Goal: Information Seeking & Learning: Find specific fact

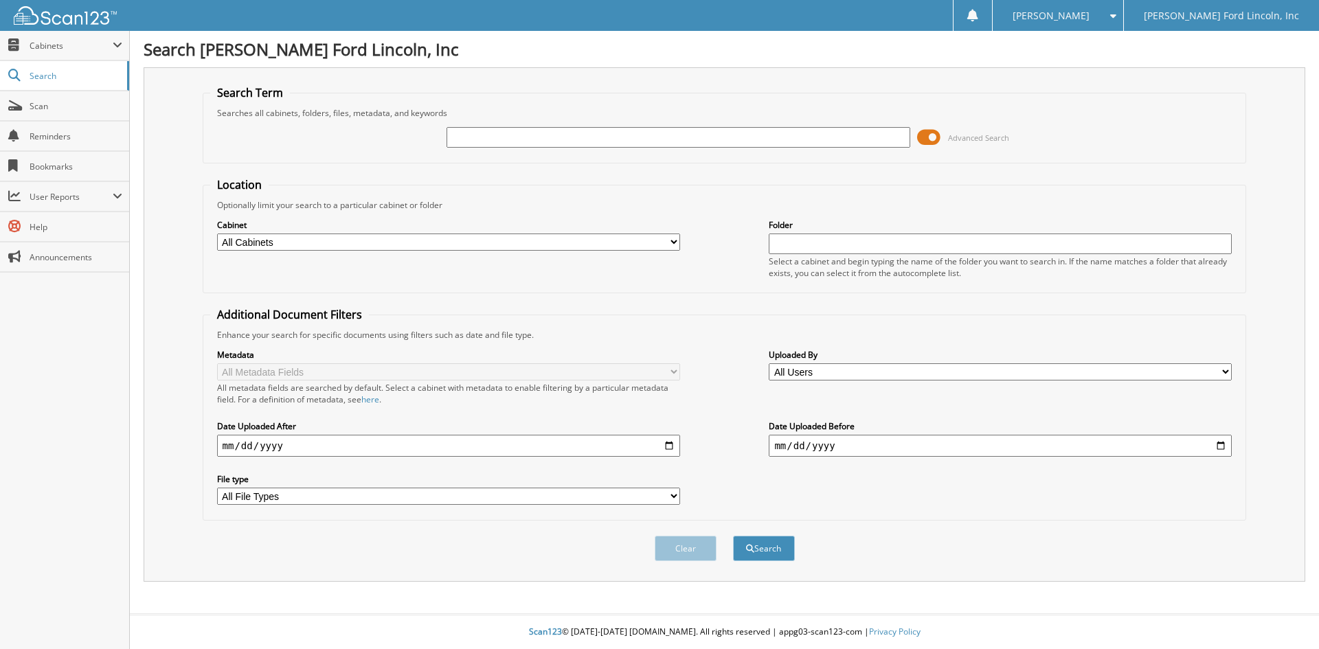
click at [508, 131] on input "text" at bounding box center [678, 137] width 463 height 21
type input "12184"
click at [733, 536] on button "Search" at bounding box center [764, 548] width 62 height 25
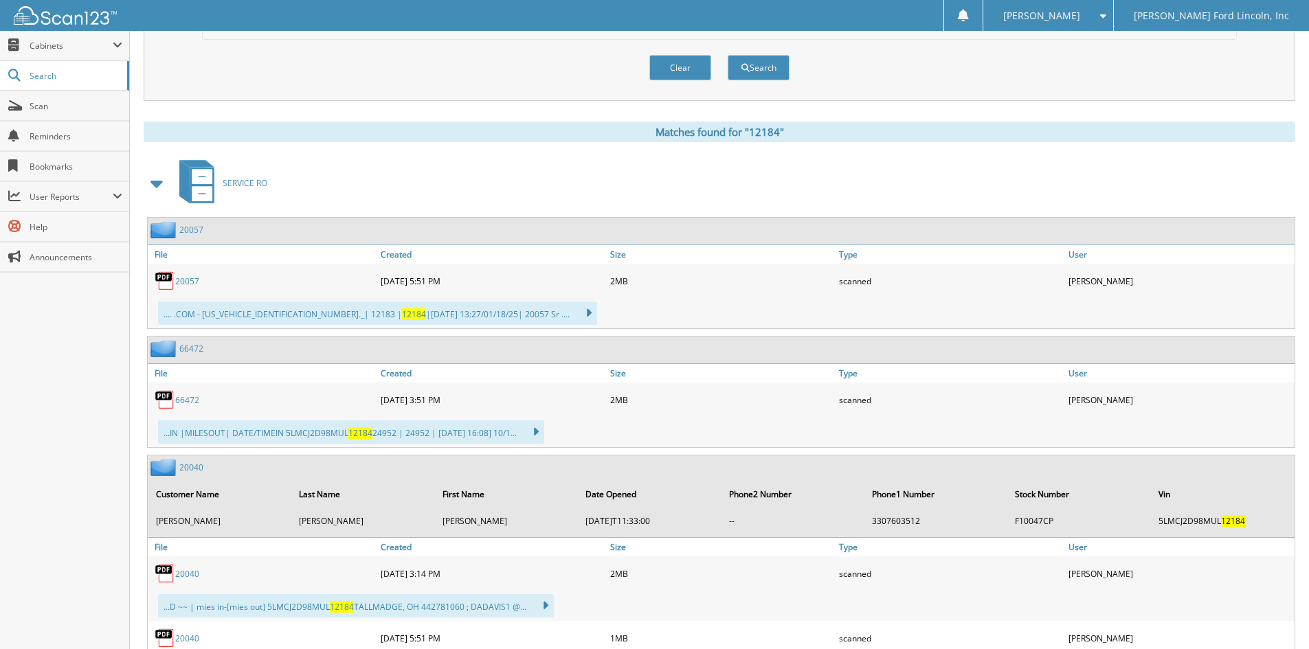
scroll to position [550, 0]
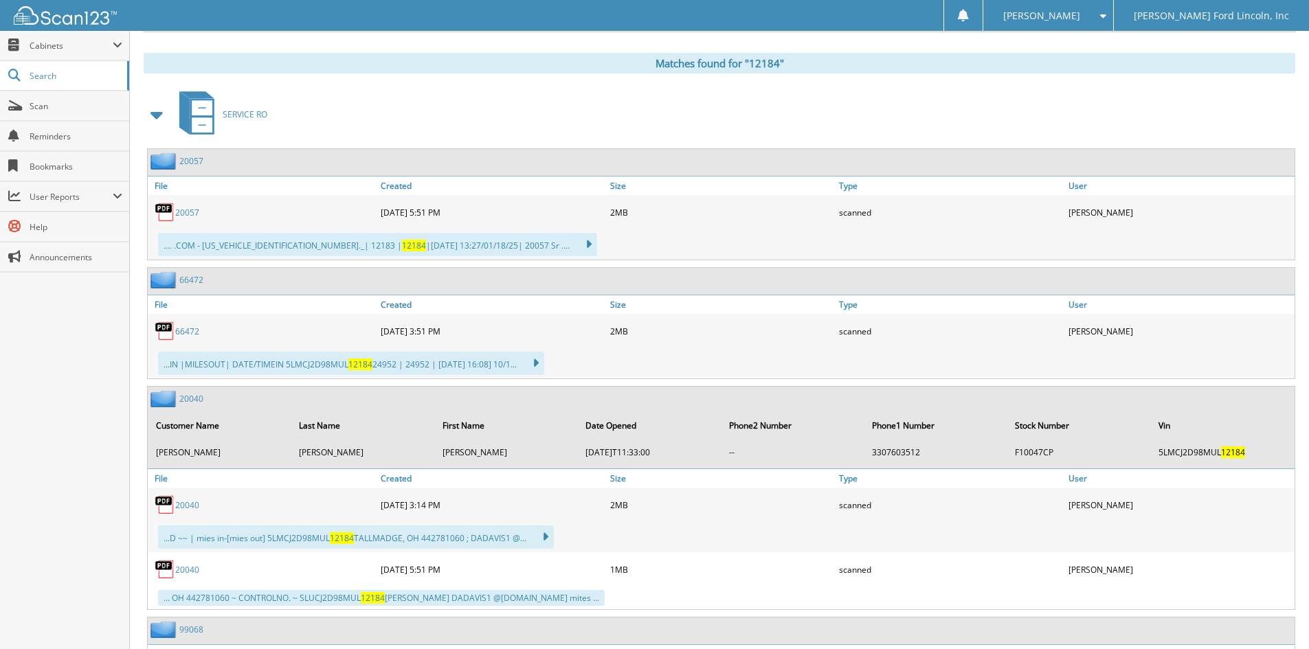
click at [198, 281] on link "66472" at bounding box center [191, 280] width 24 height 12
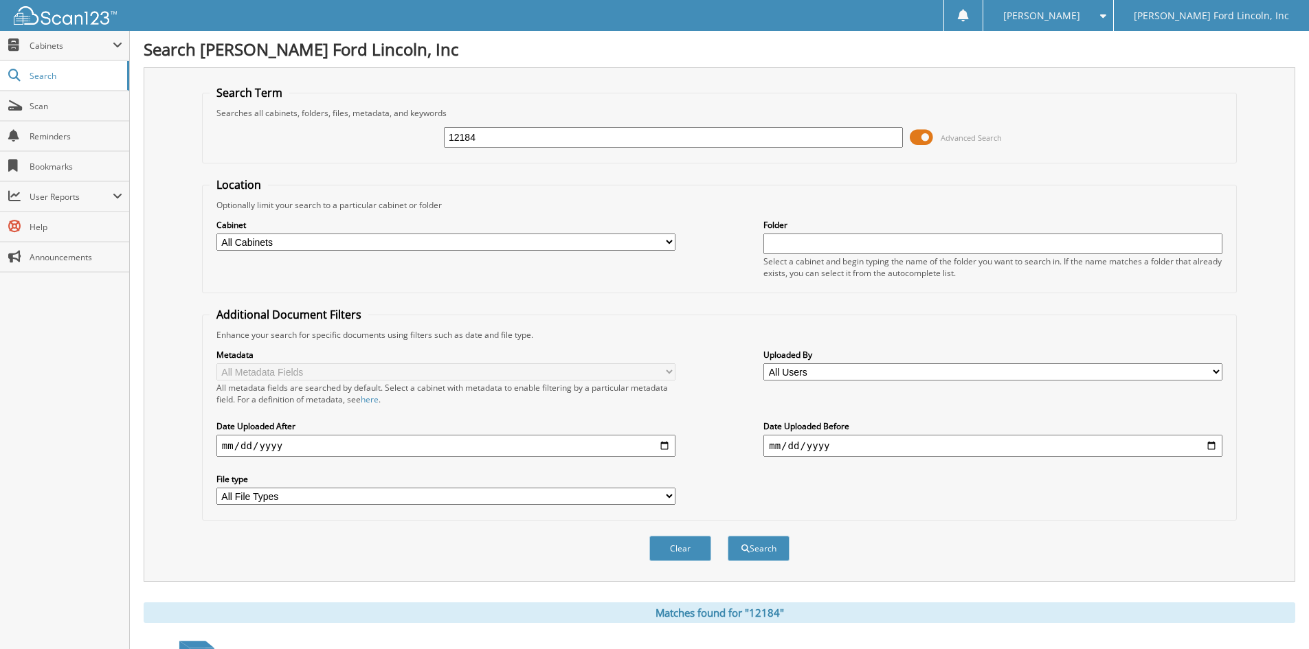
click at [515, 139] on input "12184" at bounding box center [673, 137] width 459 height 21
type input "1"
type input "[PERSON_NAME]"
click at [764, 548] on button "Search" at bounding box center [758, 548] width 62 height 25
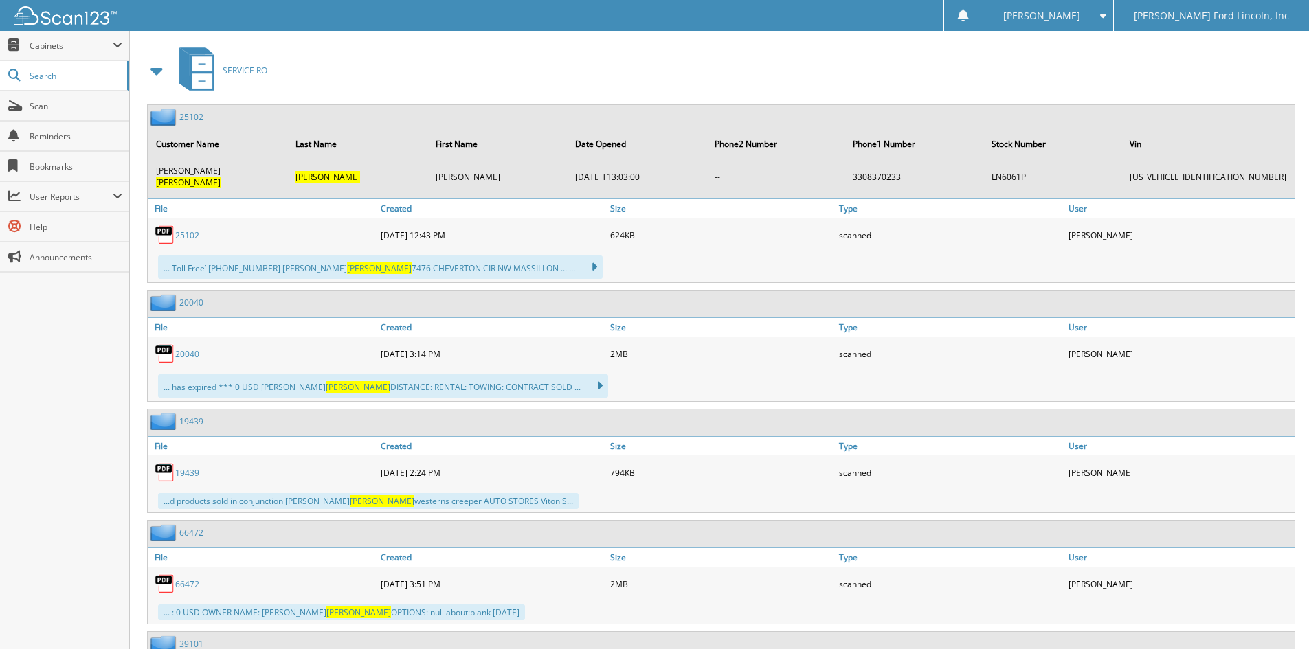
scroll to position [618, 0]
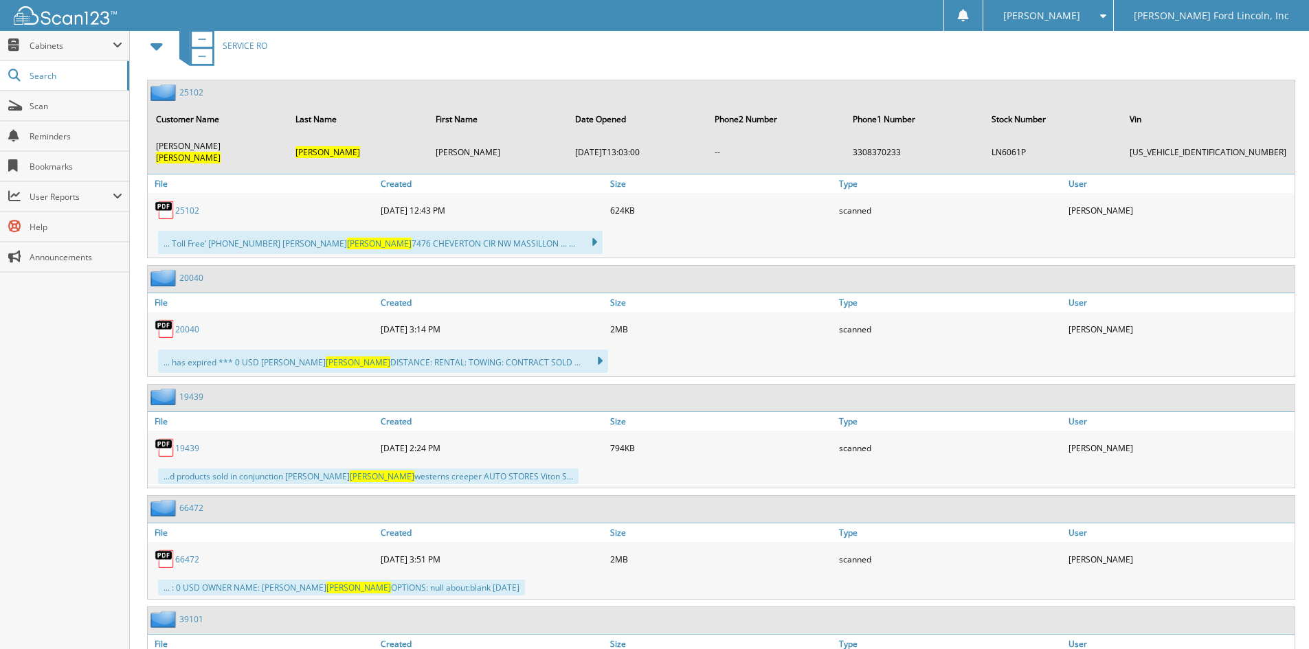
click at [192, 272] on link "20040" at bounding box center [191, 278] width 24 height 12
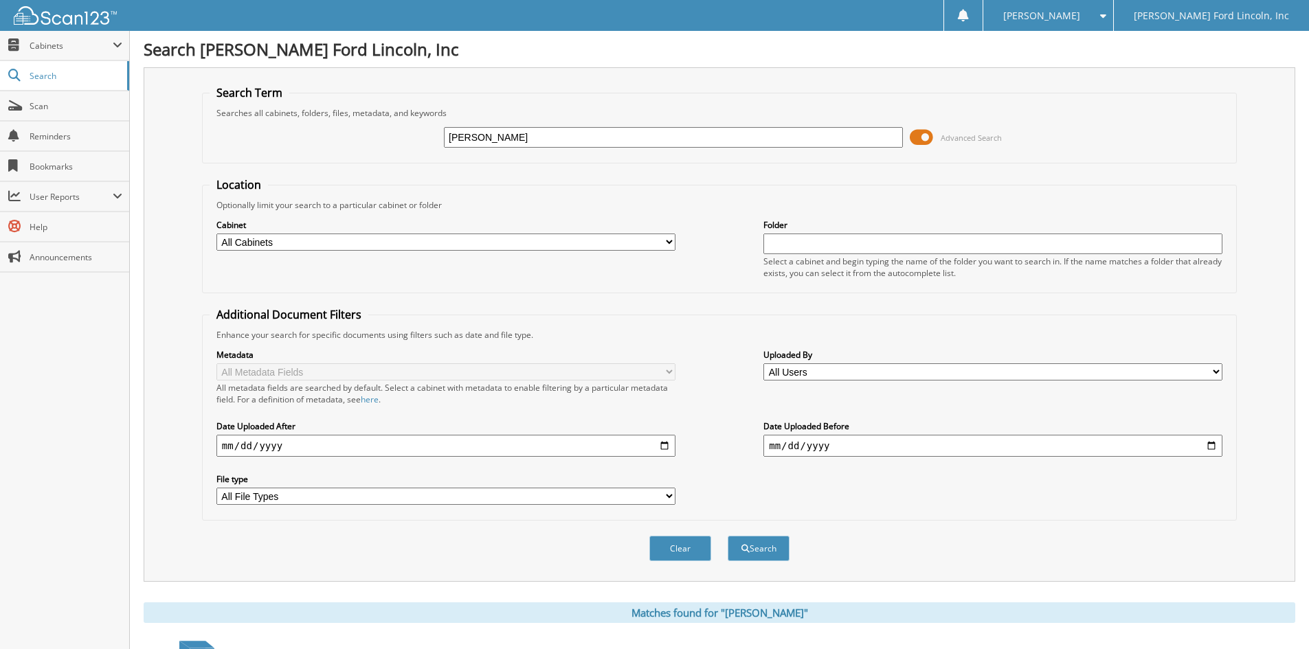
type input "[PERSON_NAME]"
click at [727, 536] on button "Search" at bounding box center [758, 548] width 62 height 25
click at [1215, 372] on select "All Users Aaron Heinlein Anthony Thurman Artie Gissinger Ashley Eckelbecker Bra…" at bounding box center [992, 371] width 459 height 17
select select "70862"
click at [763, 363] on select "All Users Aaron Heinlein Anthony Thurman Artie Gissinger Ashley Eckelbecker Bra…" at bounding box center [992, 371] width 459 height 17
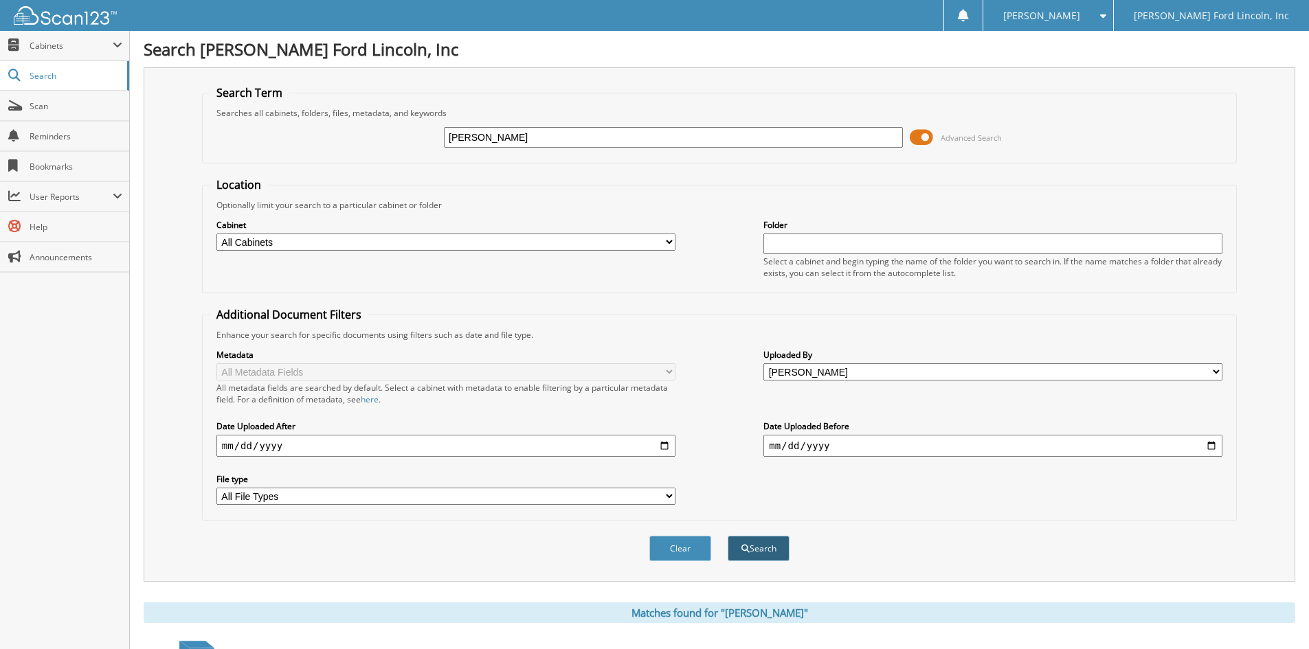
click at [761, 550] on button "Search" at bounding box center [758, 548] width 62 height 25
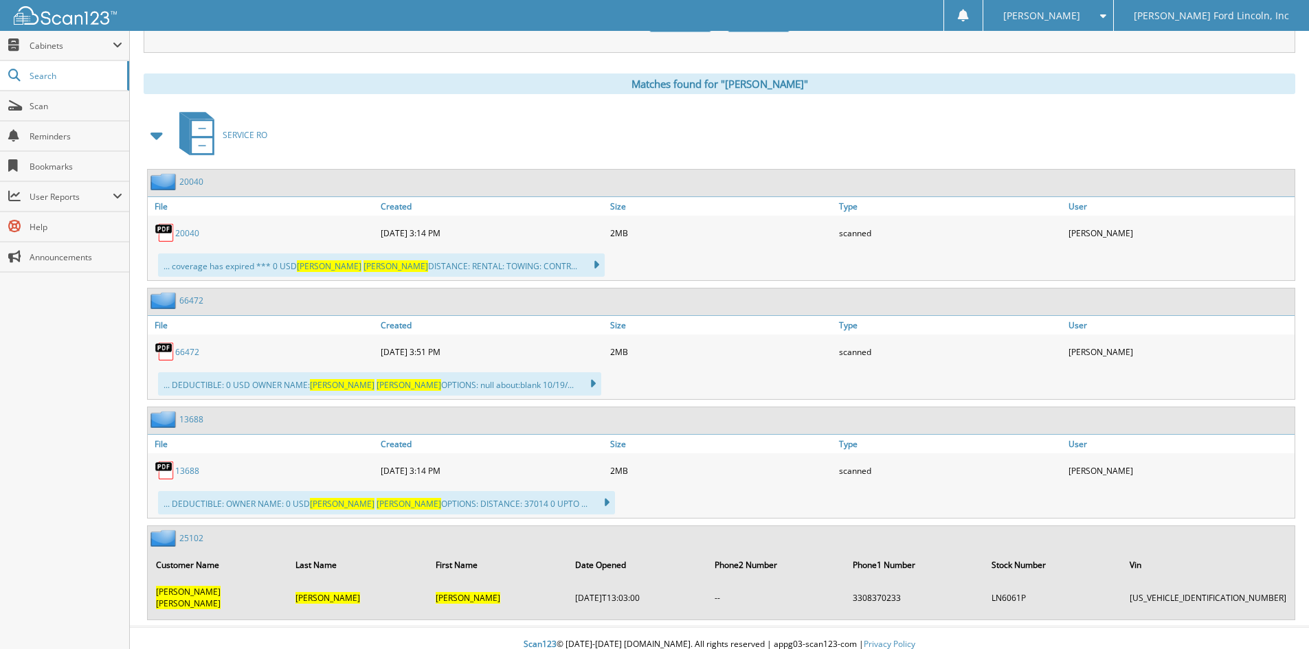
scroll to position [530, 0]
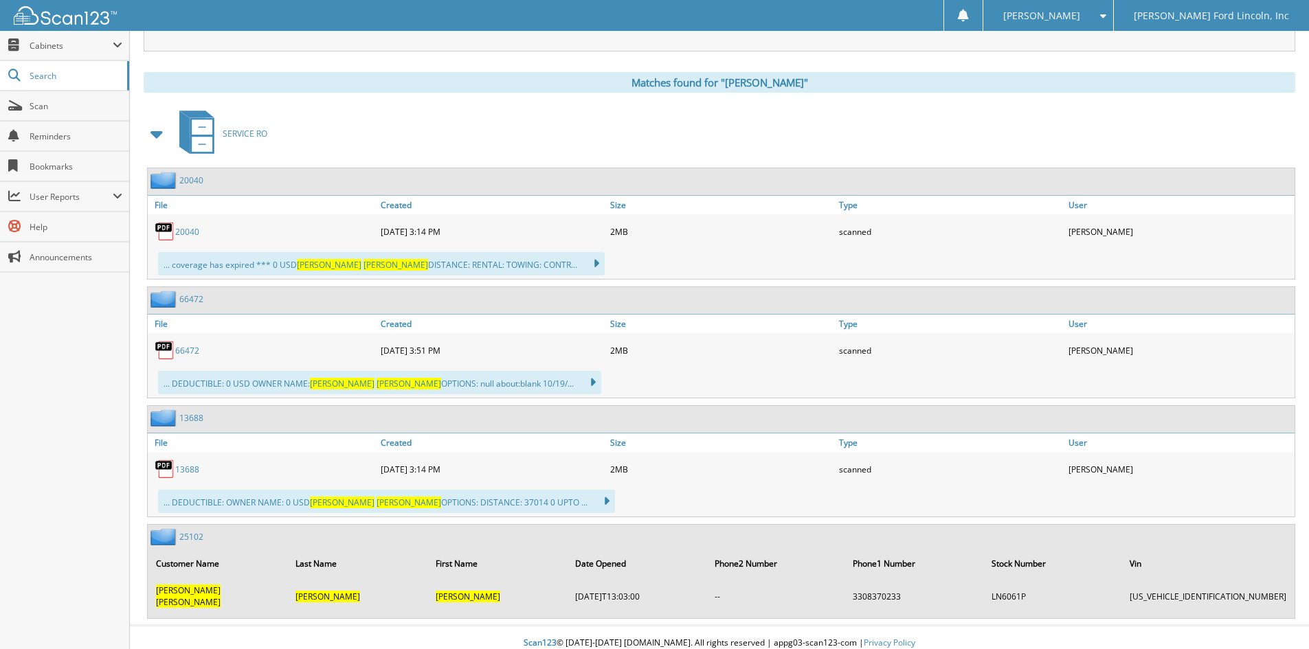
click at [188, 183] on link "20040" at bounding box center [191, 180] width 24 height 12
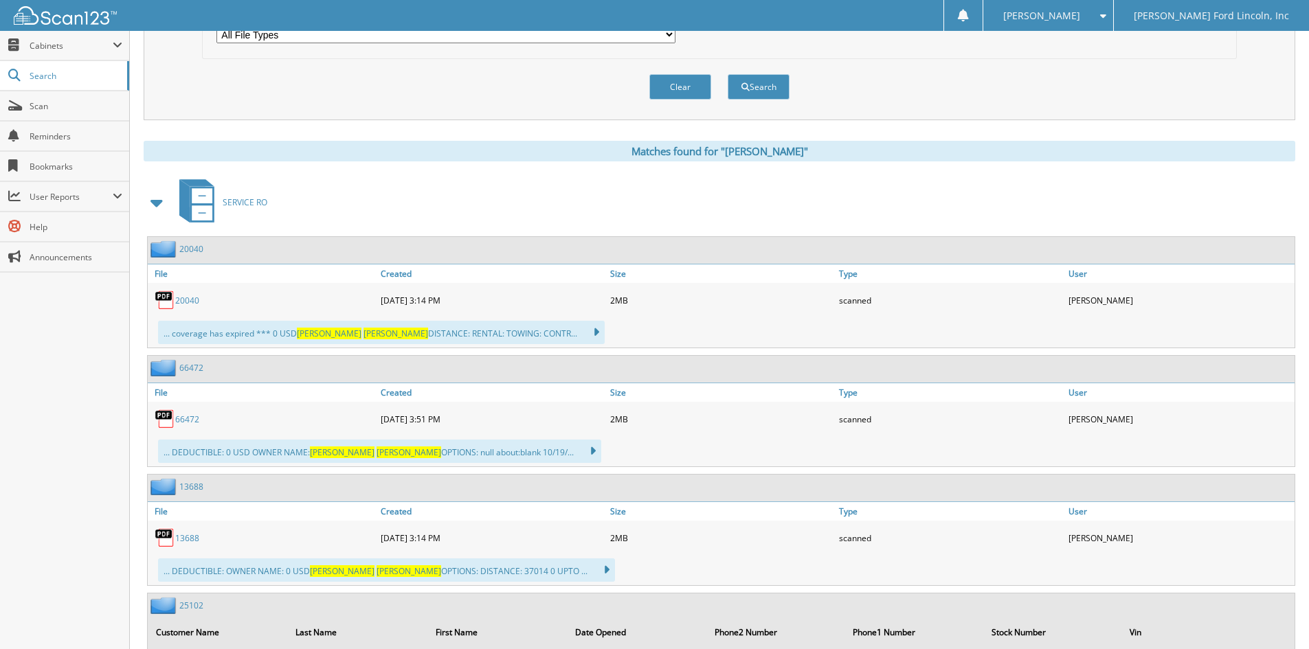
scroll to position [530, 0]
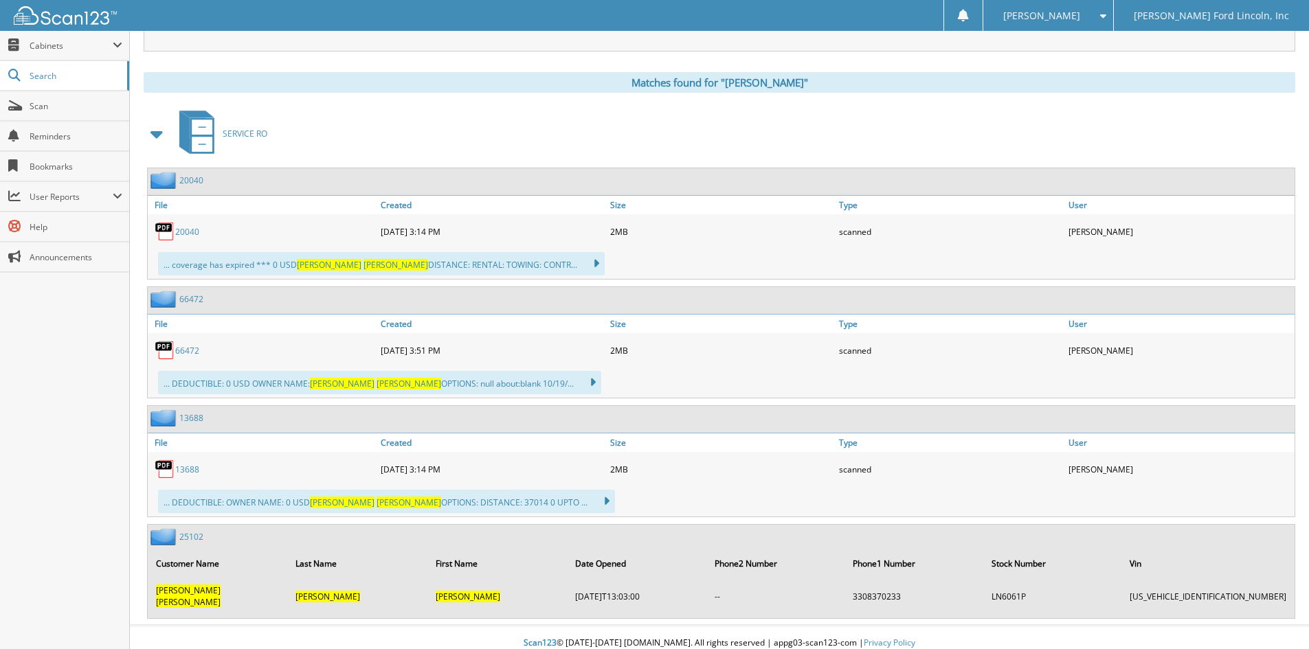
click at [191, 300] on link "66472" at bounding box center [191, 299] width 24 height 12
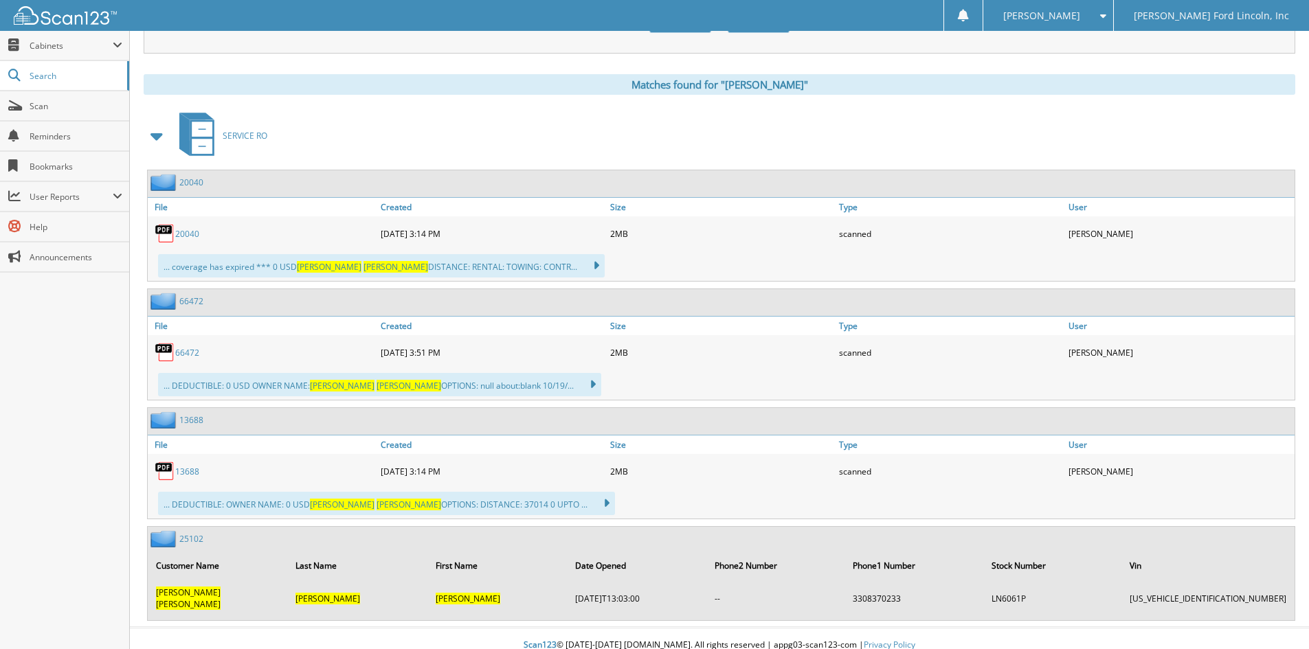
scroll to position [530, 0]
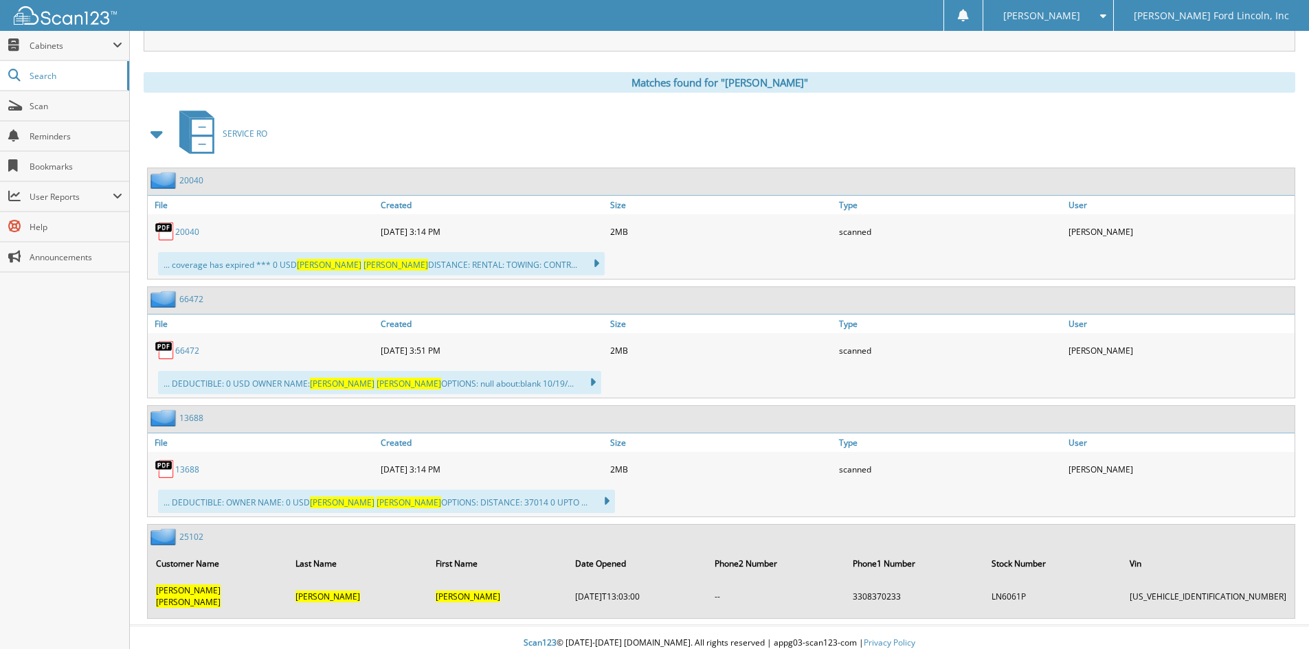
click at [189, 418] on link "13688" at bounding box center [191, 418] width 24 height 12
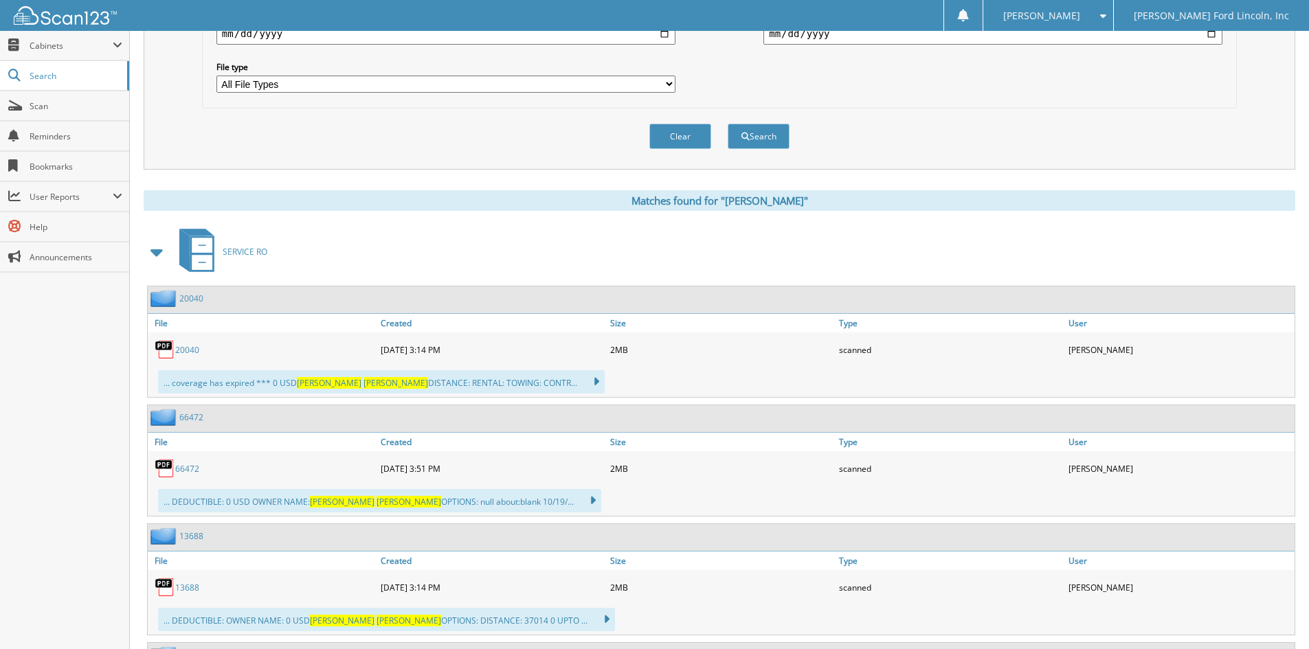
scroll to position [530, 0]
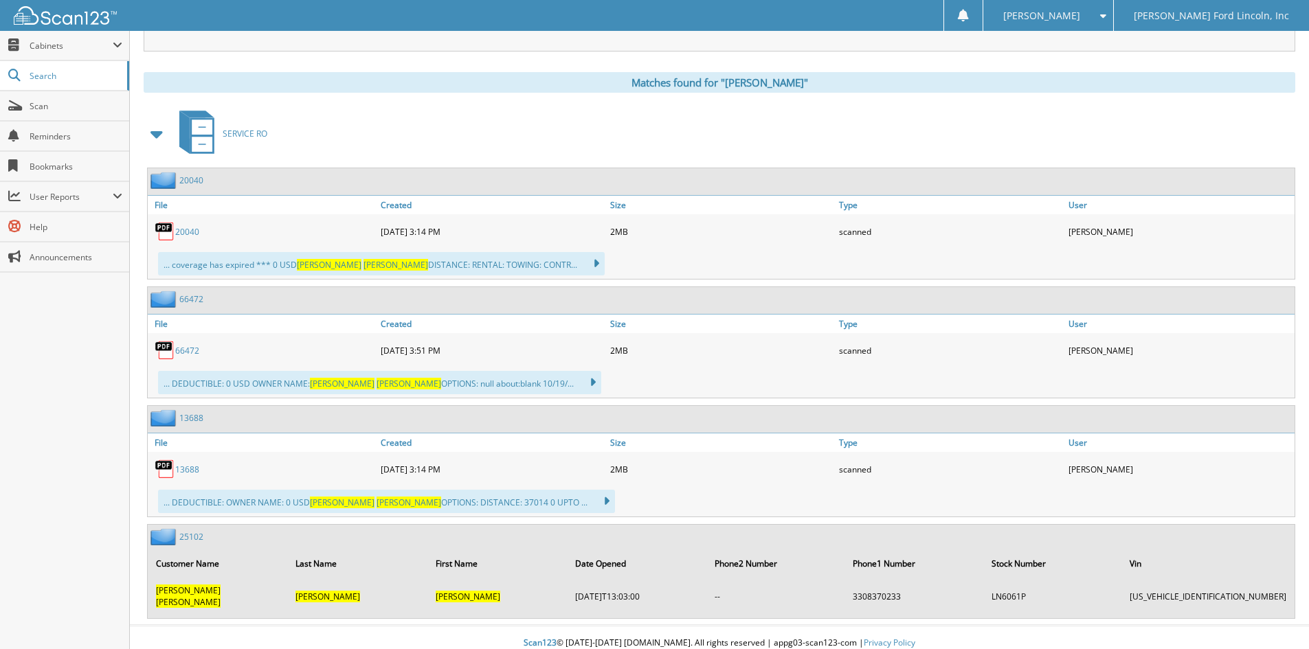
click at [188, 539] on link "25102" at bounding box center [191, 537] width 24 height 12
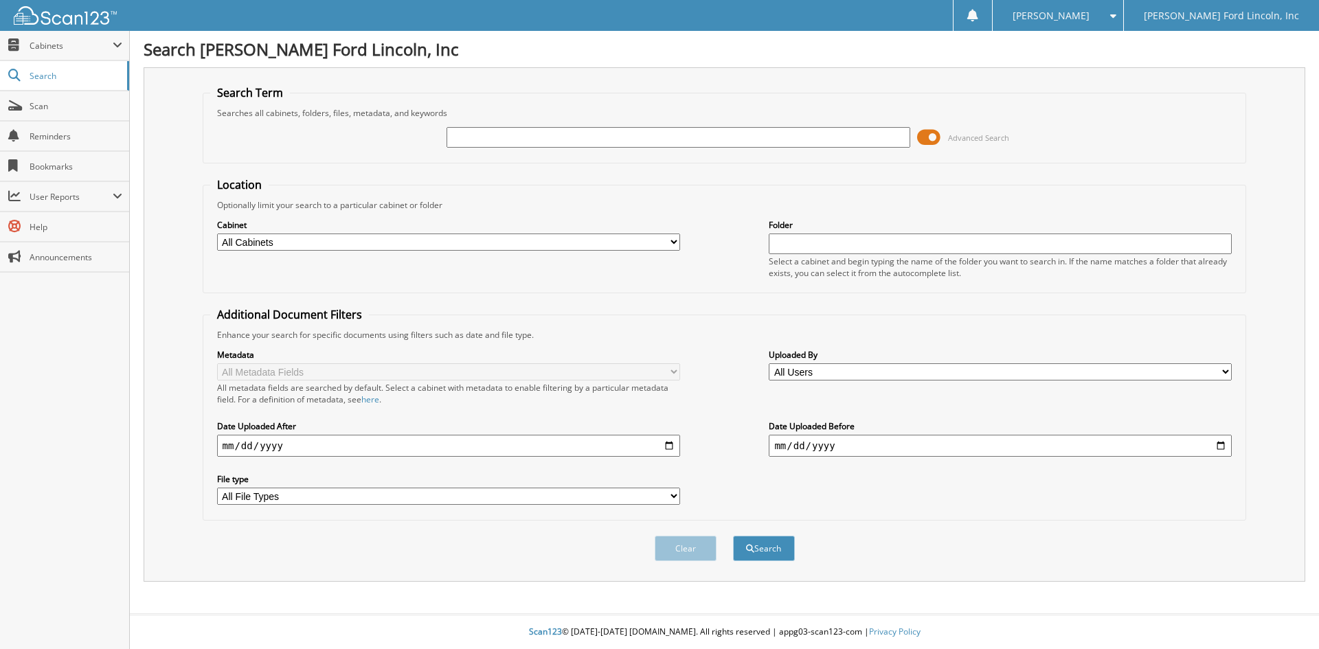
click at [467, 135] on input "text" at bounding box center [678, 137] width 463 height 21
type input "12184"
click at [733, 536] on button "Search" at bounding box center [764, 548] width 62 height 25
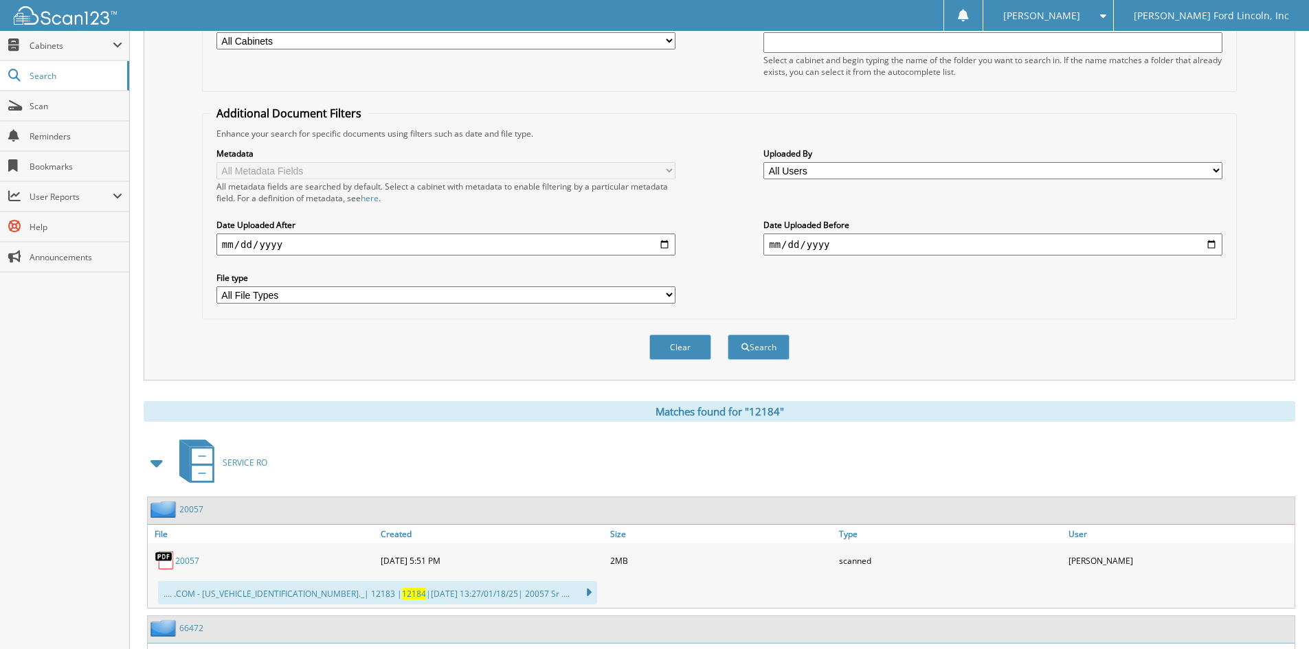
scroll to position [206, 0]
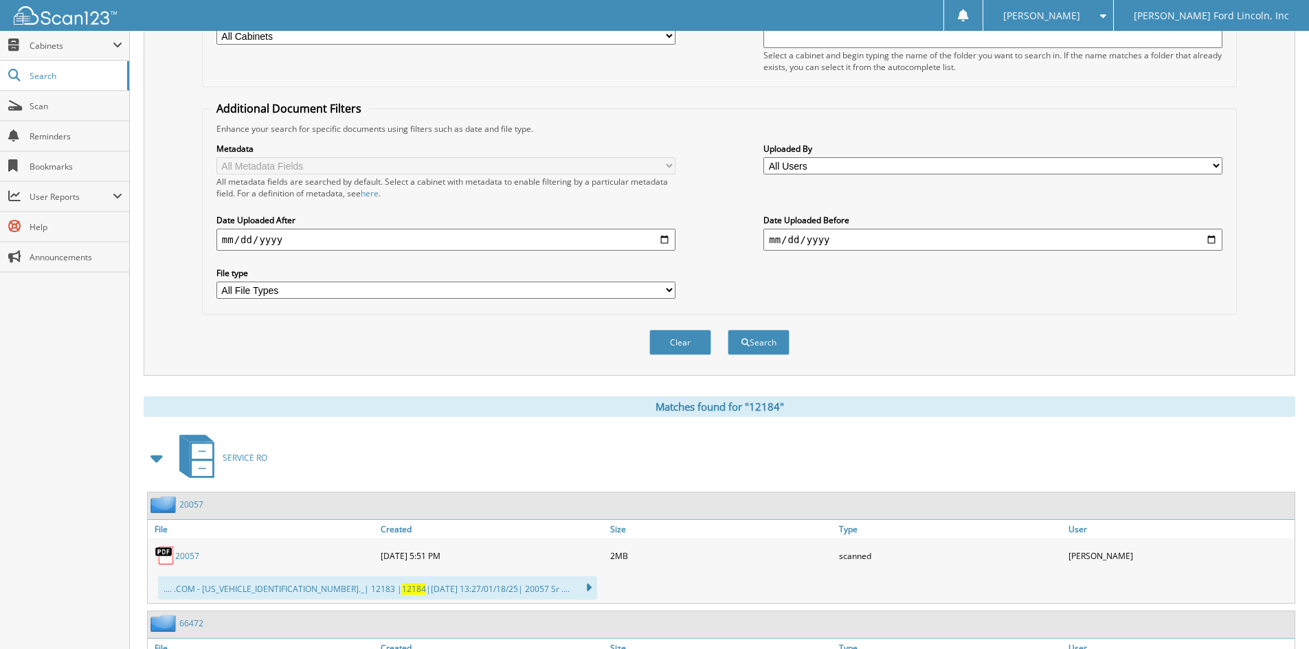
click at [1216, 166] on select "All Users [PERSON_NAME] [PERSON_NAME] [PERSON_NAME] [PERSON_NAME] [PERSON_NAME]…" at bounding box center [992, 165] width 459 height 17
select select "70862"
click at [763, 157] on select "All Users [PERSON_NAME] [PERSON_NAME] [PERSON_NAME] [PERSON_NAME] [PERSON_NAME]…" at bounding box center [992, 165] width 459 height 17
click at [670, 290] on select "All File Types PDF PNG WEBP" at bounding box center [445, 290] width 459 height 17
click at [670, 289] on select "All File Types PDF PNG WEBP" at bounding box center [445, 290] width 459 height 17
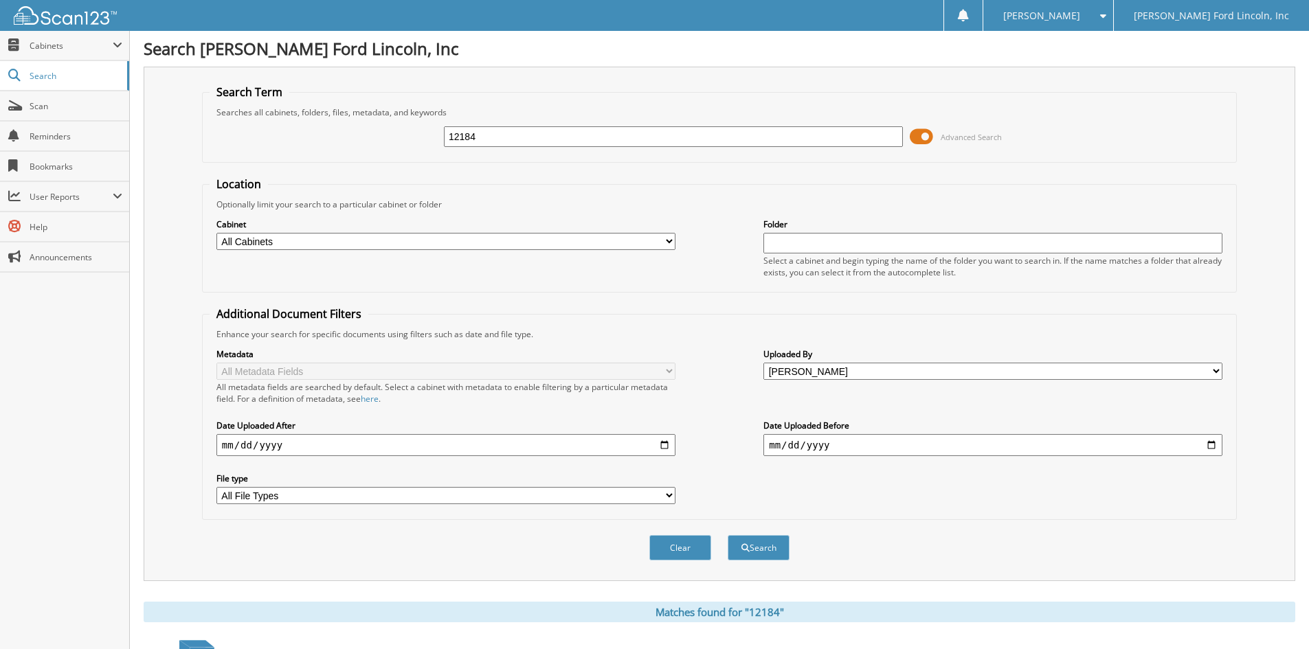
scroll to position [0, 0]
click at [668, 241] on select "All Cabinets PARTS SERVICE RO NEEDS FILING" at bounding box center [445, 242] width 459 height 17
select select "51812"
click at [216, 234] on select "All Cabinets PARTS SERVICE RO NEEDS FILING" at bounding box center [445, 242] width 459 height 17
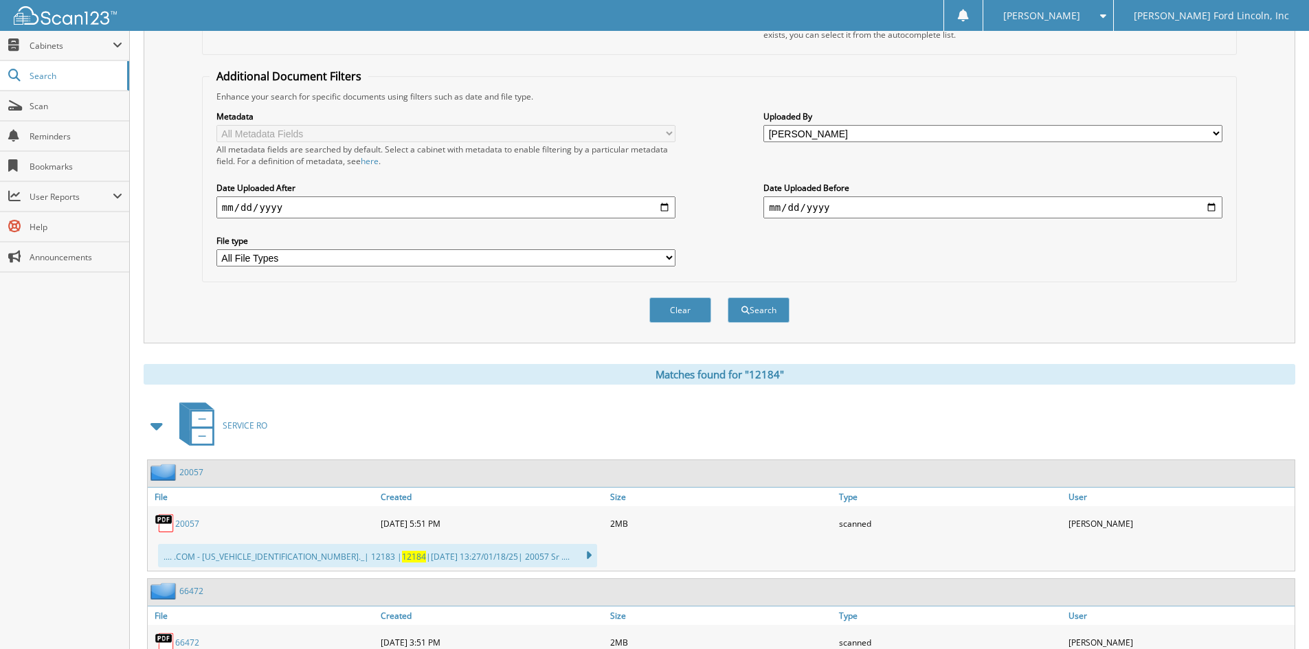
scroll to position [275, 0]
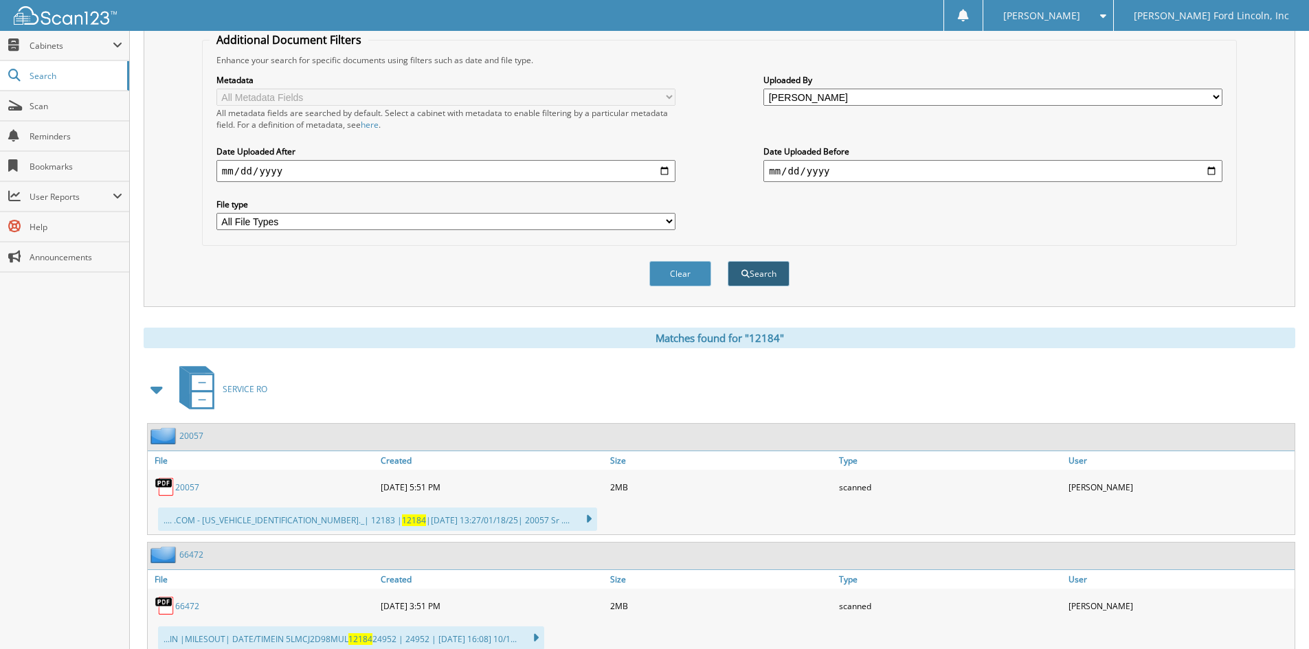
click at [758, 275] on button "Search" at bounding box center [758, 273] width 62 height 25
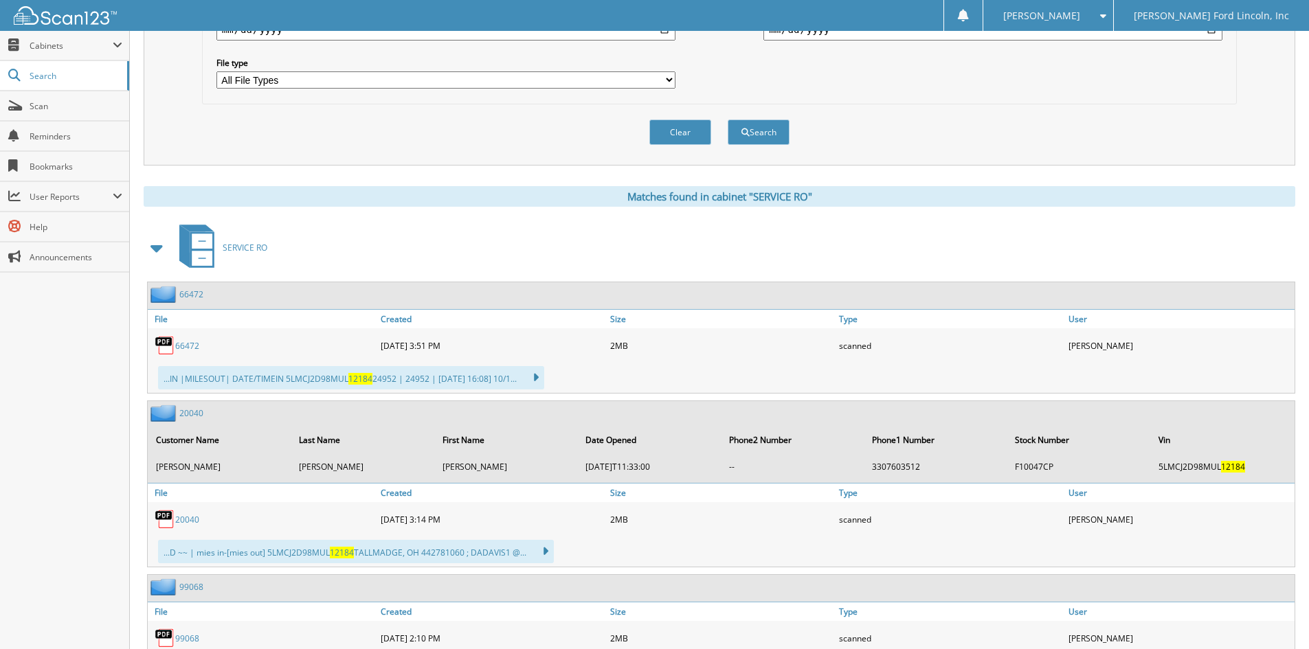
scroll to position [412, 0]
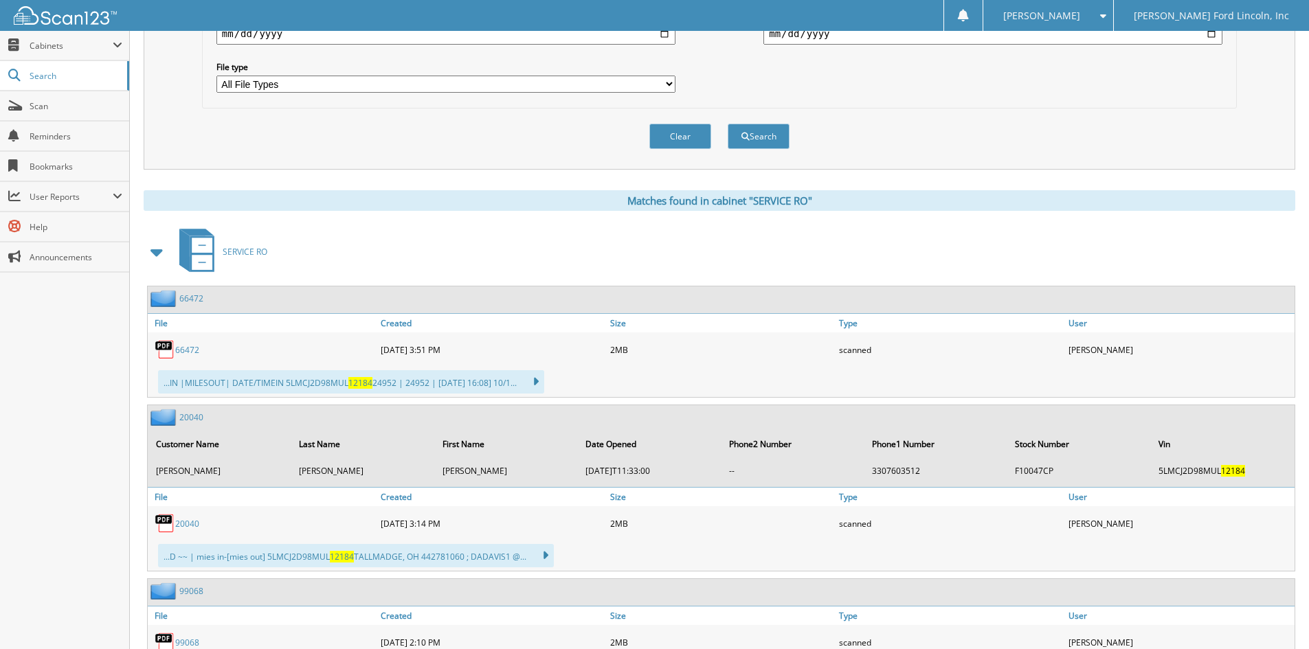
click at [189, 299] on link "66472" at bounding box center [191, 299] width 24 height 12
